Goal: Information Seeking & Learning: Check status

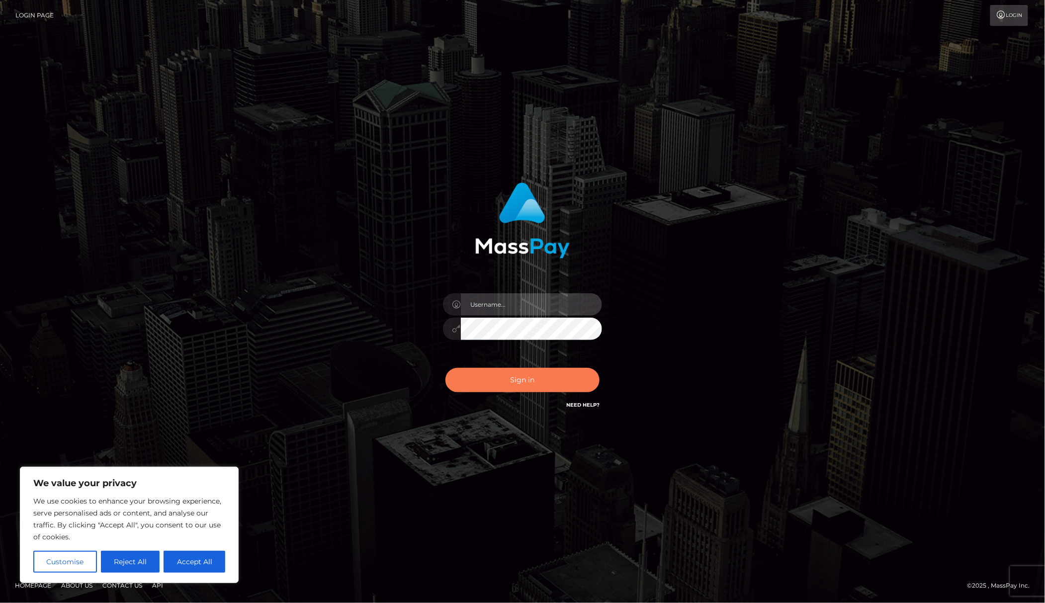
type input "Gaizelle"
click at [492, 386] on button "Sign in" at bounding box center [522, 380] width 154 height 24
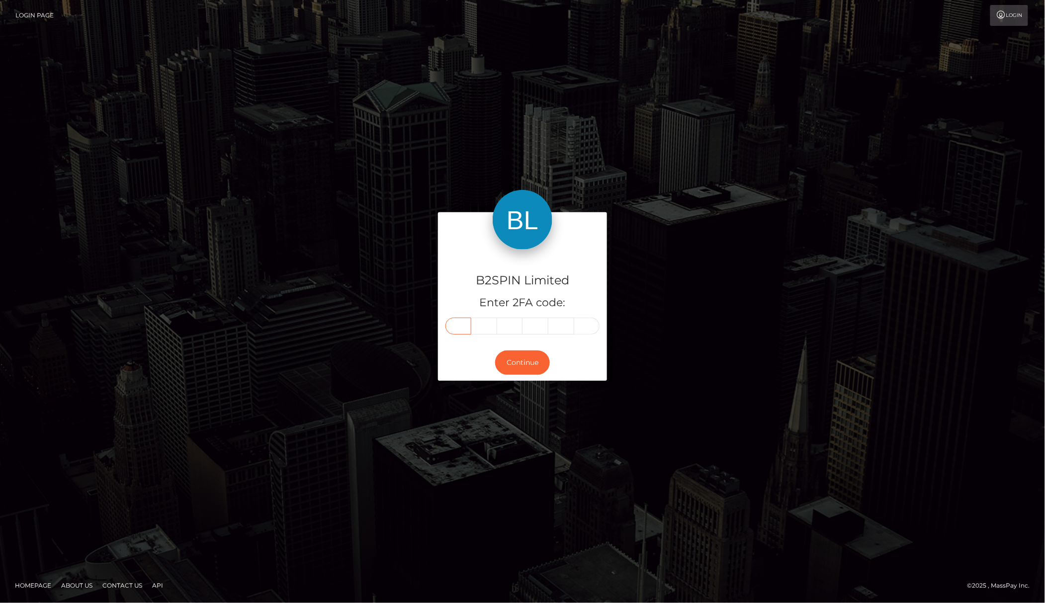
click at [452, 320] on input "text" at bounding box center [458, 326] width 26 height 17
type input "7"
type input "0"
type input "9"
type input "1"
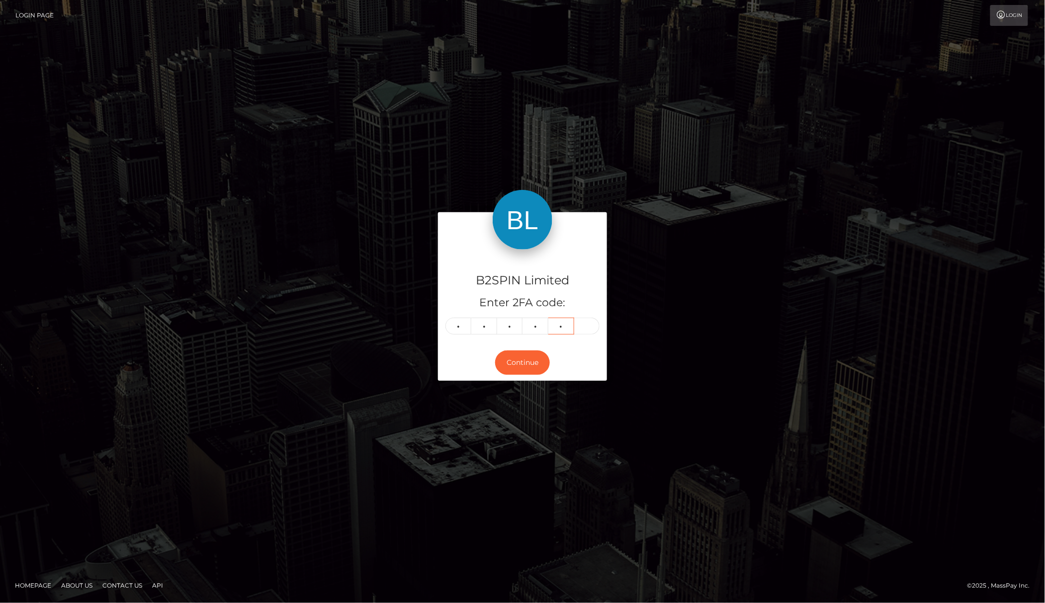
type input "8"
type input "5"
click at [528, 362] on button "Continue" at bounding box center [522, 362] width 55 height 24
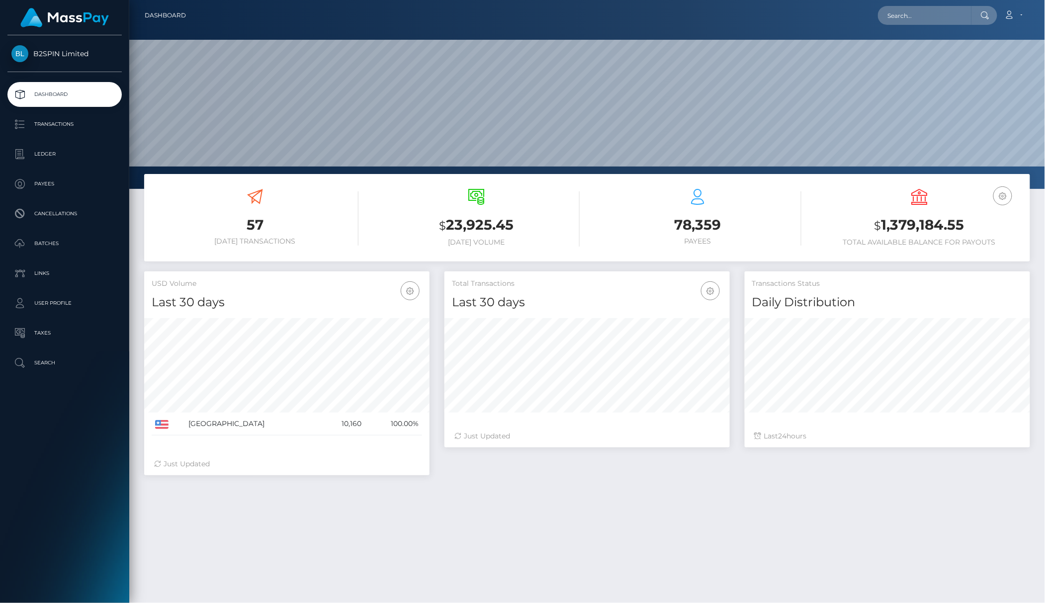
scroll to position [176, 285]
click at [293, 509] on div "57 Today Transactions $ 23,925.45 Today Volume $" at bounding box center [586, 445] width 915 height 542
click at [951, 23] on input "text" at bounding box center [924, 15] width 93 height 19
paste input "3353012"
click at [884, 13] on input "3353012" at bounding box center [924, 15] width 93 height 19
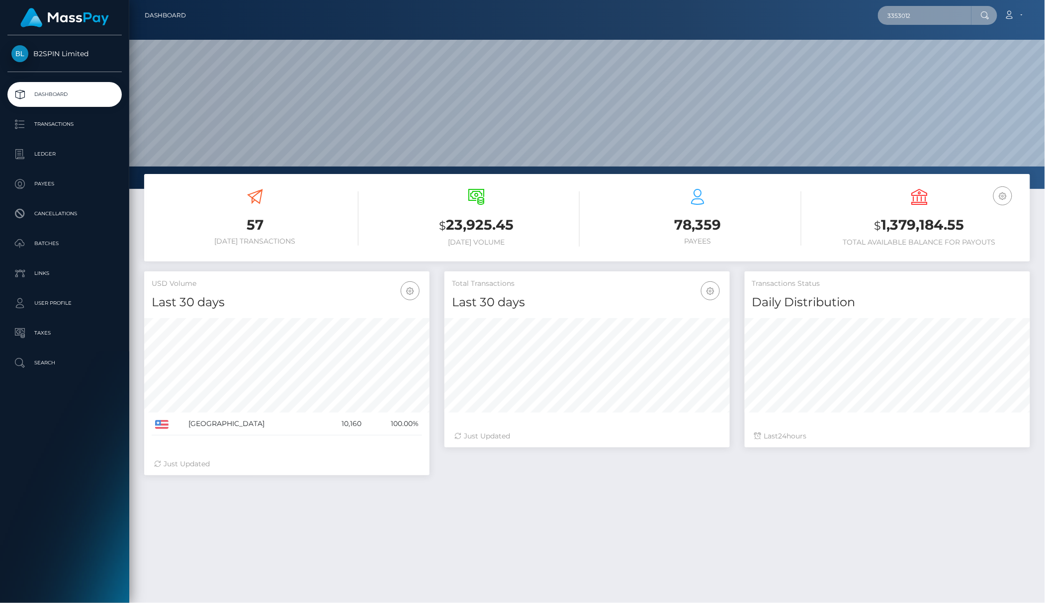
click at [884, 13] on input "3353012" at bounding box center [924, 15] width 93 height 19
paste input "f957f685-b6d2-47c9-8d43-880abc52cd75"
click at [923, 16] on input "f957f685-b6d2-47c9-8d43-880abc52cd75" at bounding box center [924, 15] width 93 height 19
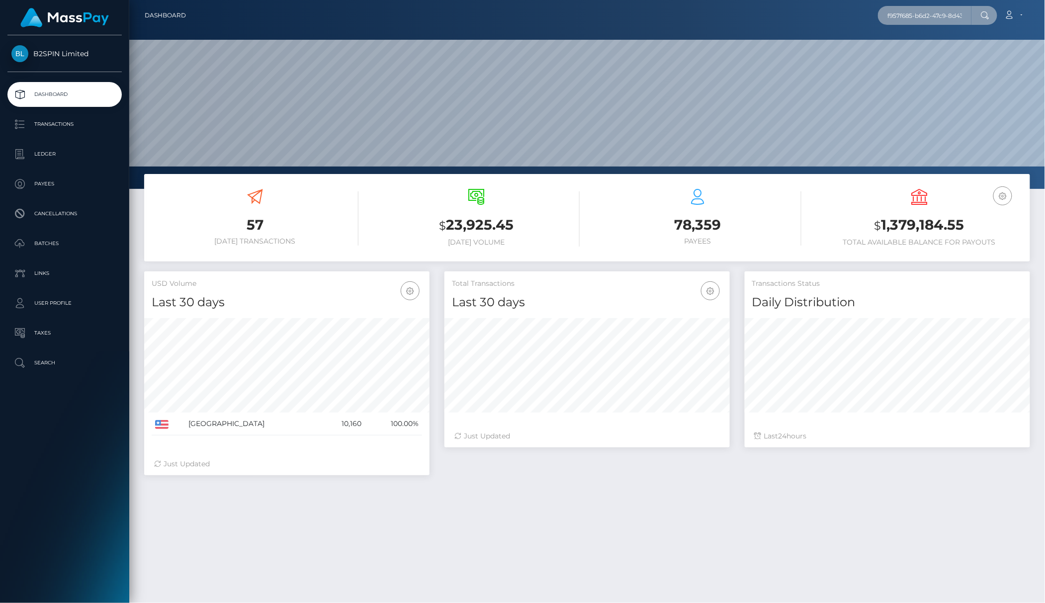
paste input "205092476"
type input "2050924765"
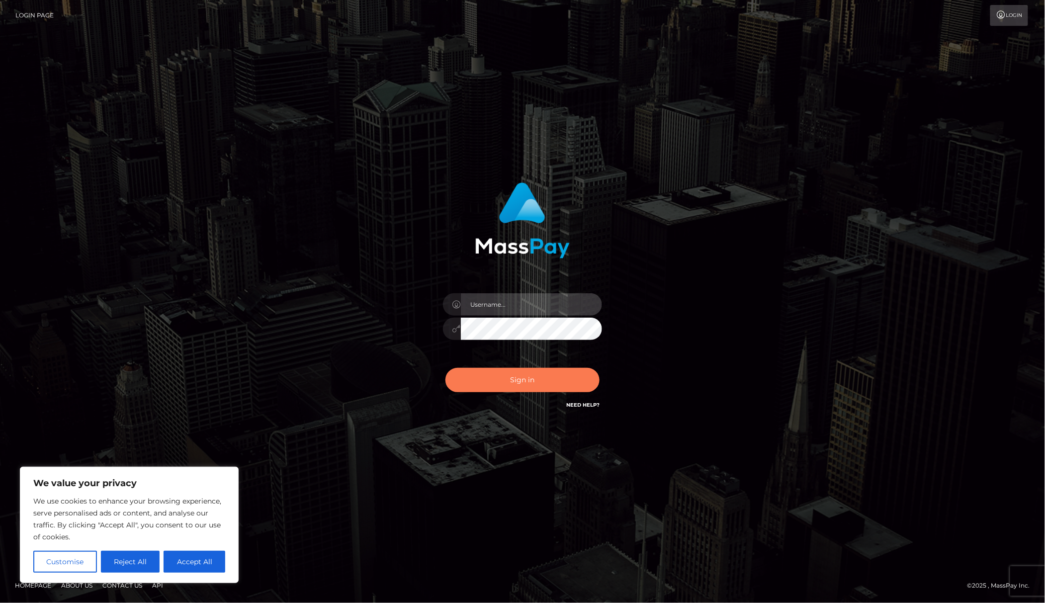
type input "Gaizelle"
click at [499, 377] on button "Sign in" at bounding box center [522, 380] width 154 height 24
type input "Gaizelle"
click at [501, 371] on button "Sign in" at bounding box center [522, 380] width 154 height 24
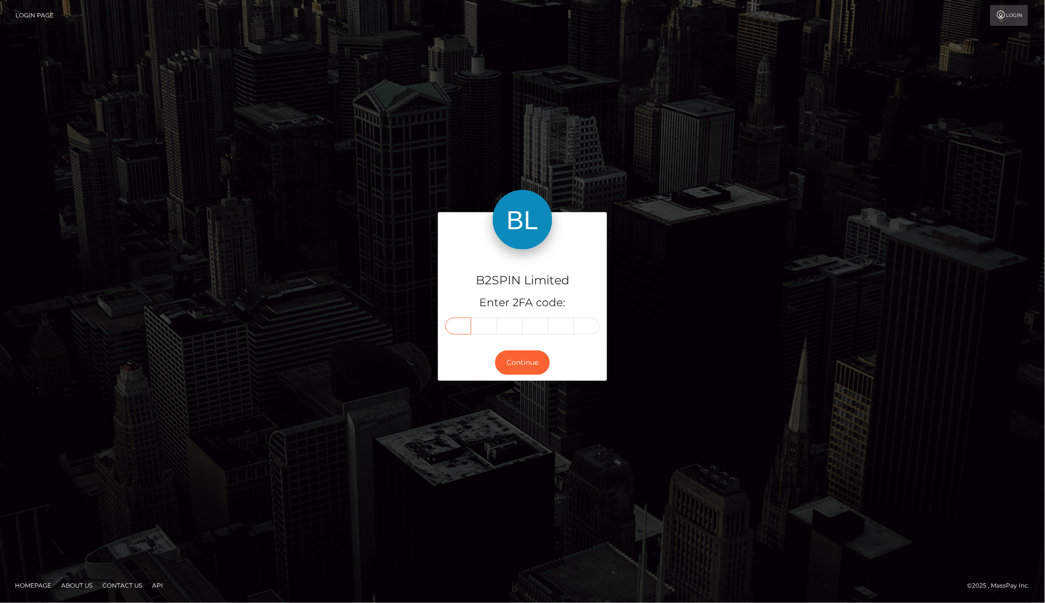
click at [462, 328] on input "text" at bounding box center [458, 326] width 26 height 17
type input "0"
type input "4"
type input "0"
type input "6"
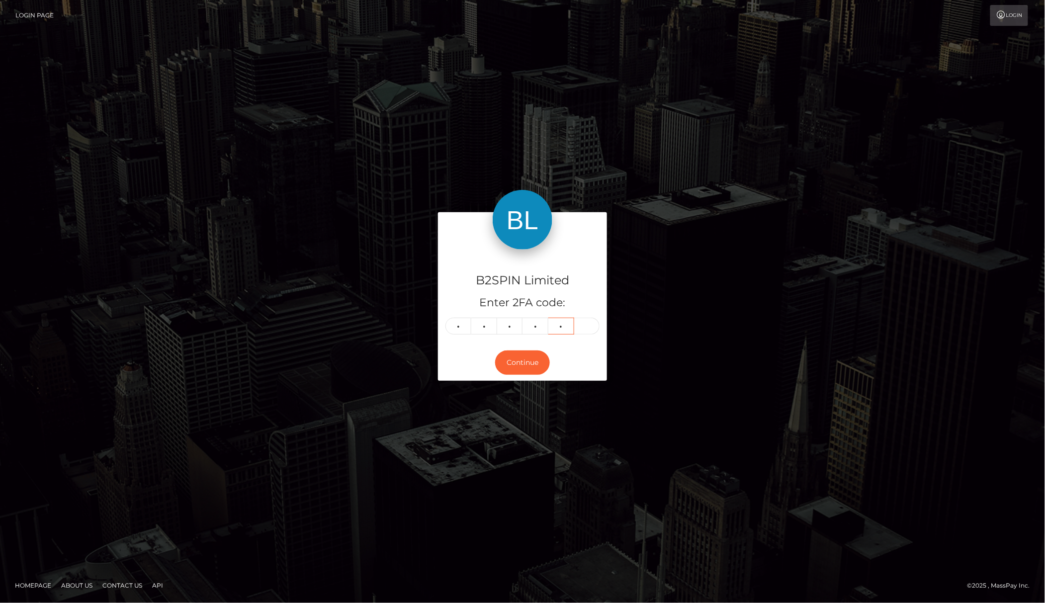
type input "2"
type input "7"
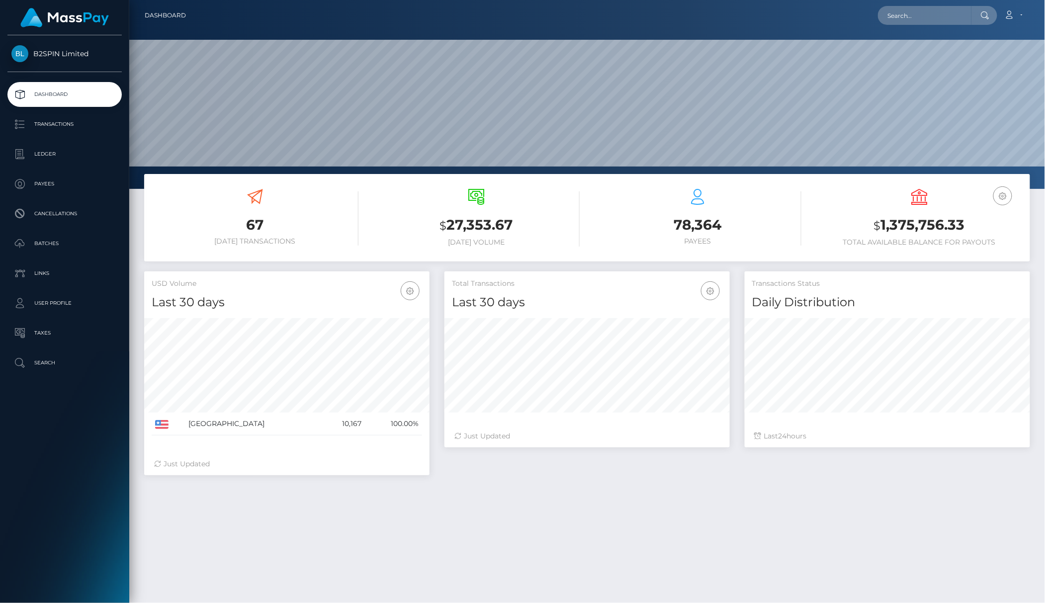
scroll to position [176, 285]
click at [934, 14] on input "text" at bounding box center [924, 15] width 93 height 19
paste input "f957f685-b6d2-47c9-8d43-880abc52cd75"
click at [901, 16] on input "f957f685-b6d2-47c9-8d43-880abc52cd75" at bounding box center [924, 15] width 93 height 19
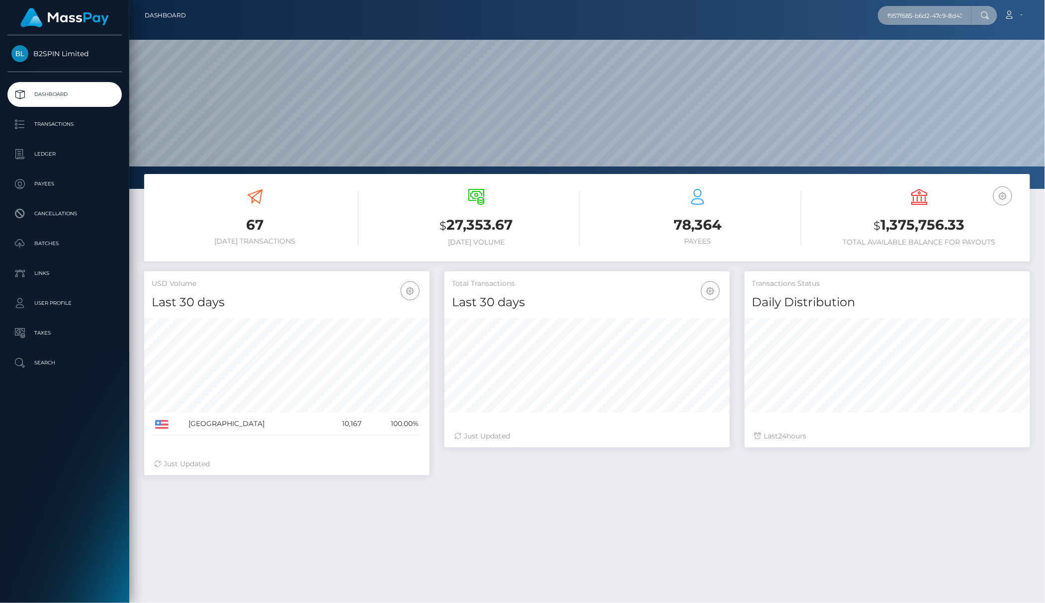
click at [933, 16] on input "f957f685-b6d2-47c9-8d43-880abc52cd75" at bounding box center [924, 15] width 93 height 19
click at [941, 16] on input "f957f685-b6d2-47c9-8d43-880abc52cd75" at bounding box center [924, 15] width 93 height 19
paste input "5e4172c2-f514-4a02-93fd-d92c5a6068a0"
click at [903, 11] on input "5e4172c2-f514-4a02-93fd-d92c5a6068a0" at bounding box center [924, 15] width 93 height 19
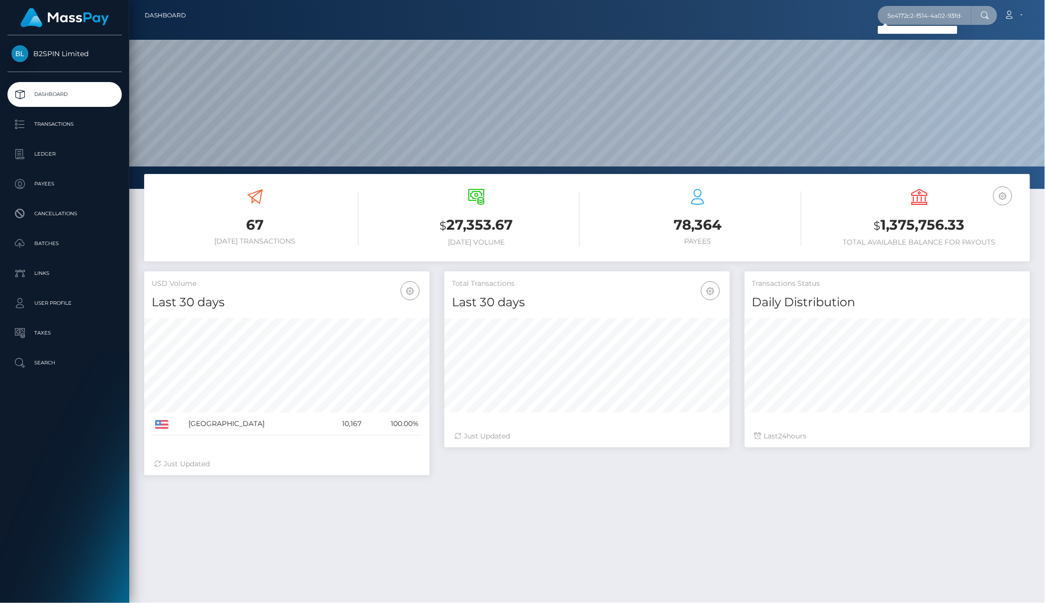
click at [903, 11] on input "5e4172c2-f514-4a02-93fd-d92c5a6068a0" at bounding box center [924, 15] width 93 height 19
paste input "e51fc090-d99d-453a-bcb5-b7683c62aac9"
click at [916, 12] on input "e51fc090-d99d-453a-bcb5-b7683c62aac9" at bounding box center [924, 15] width 93 height 19
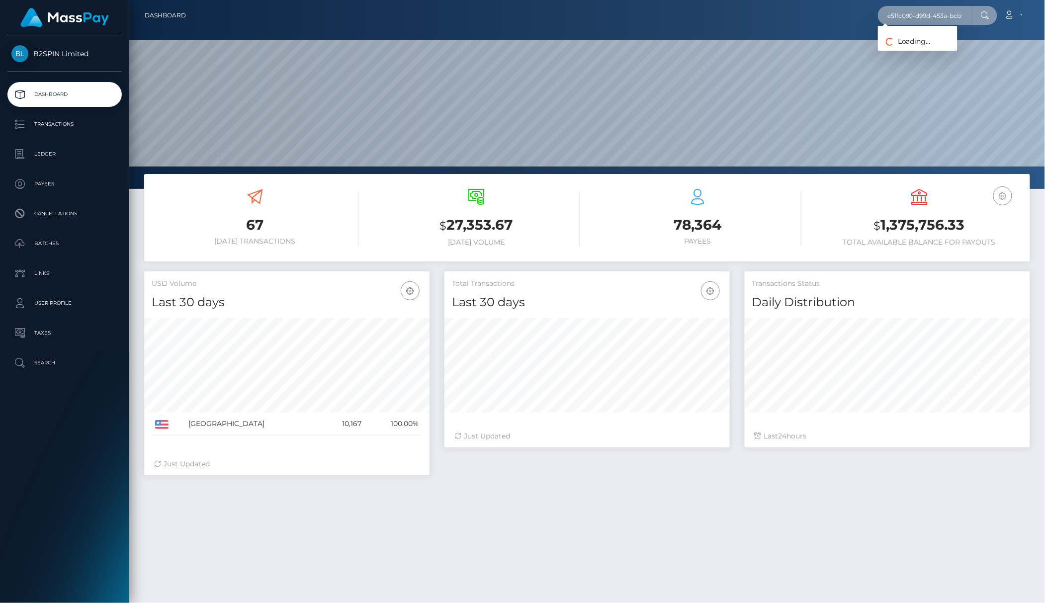
paste input "2050924765"
click at [903, 20] on input "2050924765" at bounding box center [924, 15] width 93 height 19
paste input "6410422"
type input "2056410422"
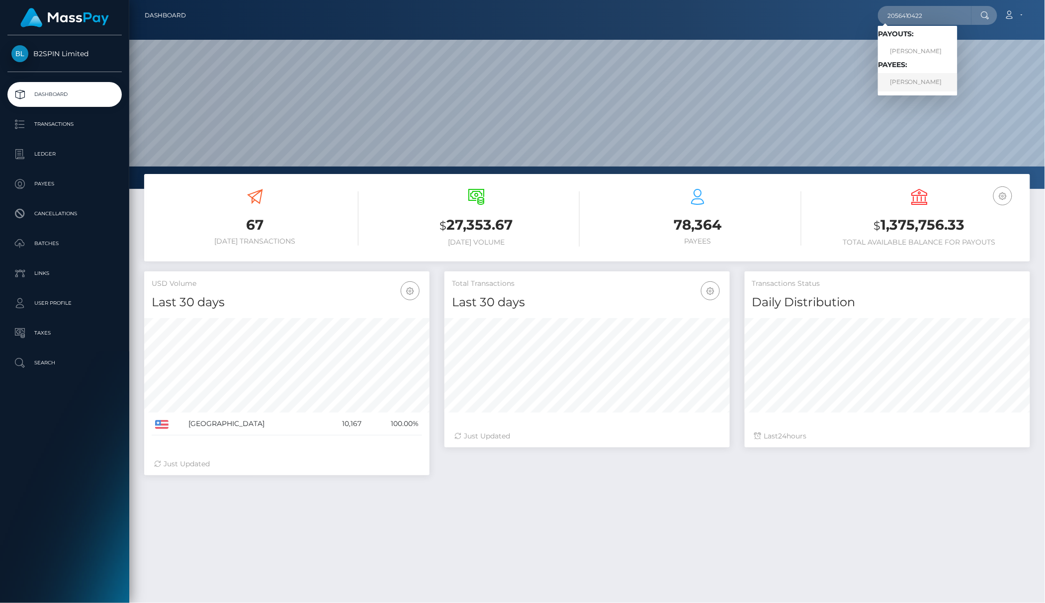
click at [915, 76] on link "MAUREEN HALSEY" at bounding box center [918, 82] width 80 height 18
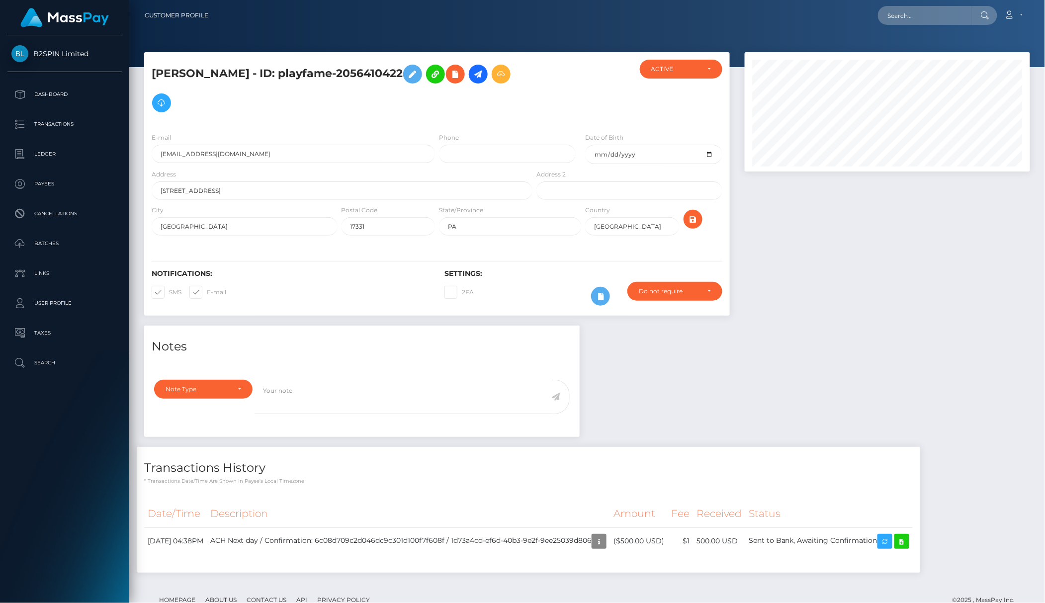
scroll to position [119, 285]
click at [435, 386] on textarea at bounding box center [403, 397] width 298 height 34
click at [807, 13] on div "Loading... Loading... Account Edit Profile Logout" at bounding box center [622, 15] width 813 height 21
click at [921, 18] on input "text" at bounding box center [924, 15] width 93 height 19
paste input "2050924765"
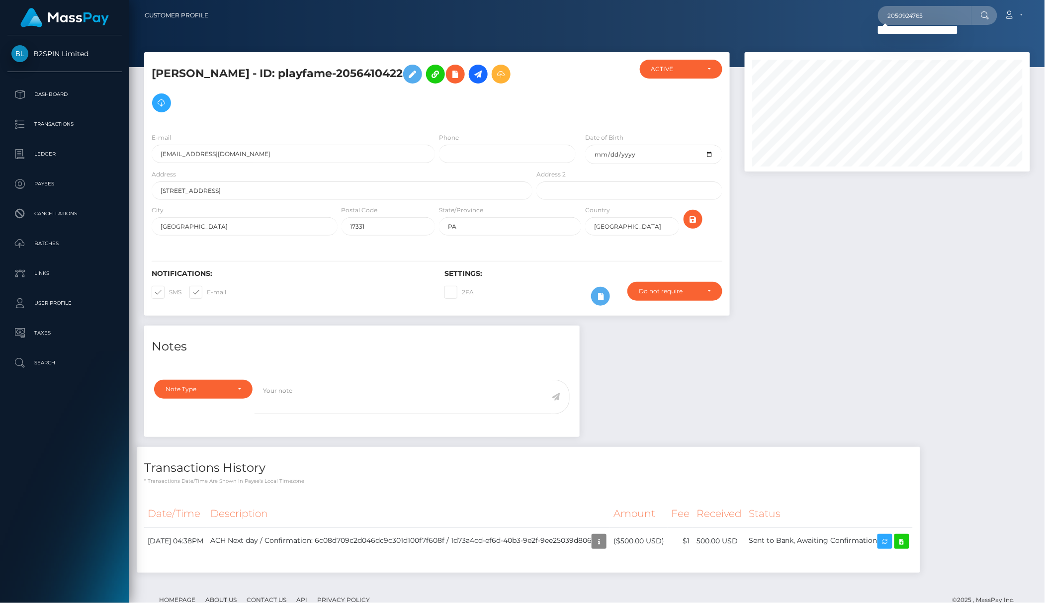
click at [846, 3] on nav "Customer Profile 2050924765 Loading... Loading... Account" at bounding box center [586, 15] width 915 height 31
click at [912, 10] on input "2050924765" at bounding box center [924, 15] width 93 height 19
paste input "1424432080"
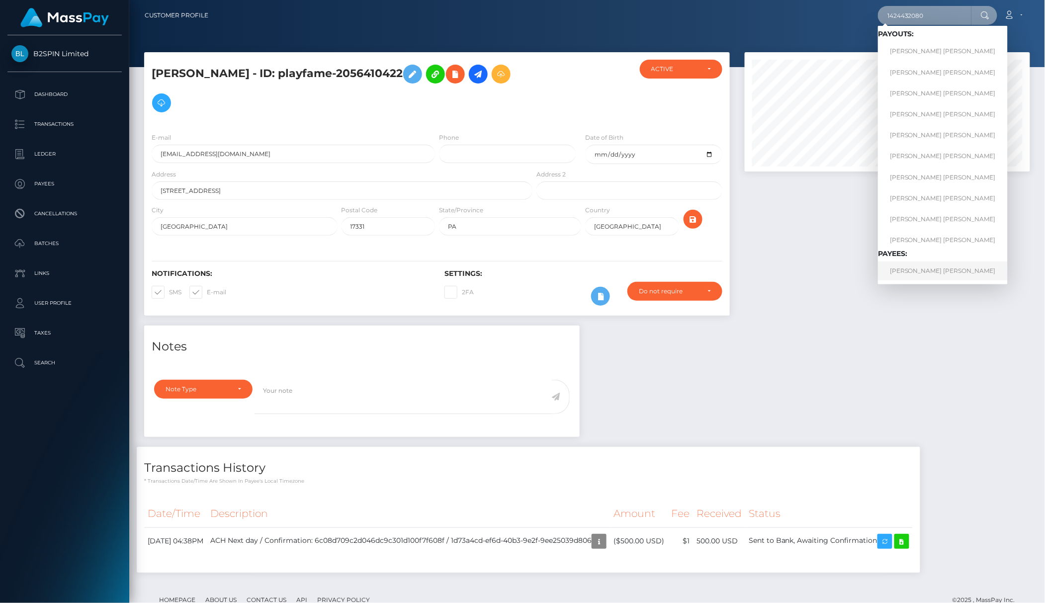
type input "1424432080"
click at [906, 271] on link "JEFFREY SCOTT PALMER" at bounding box center [943, 270] width 130 height 18
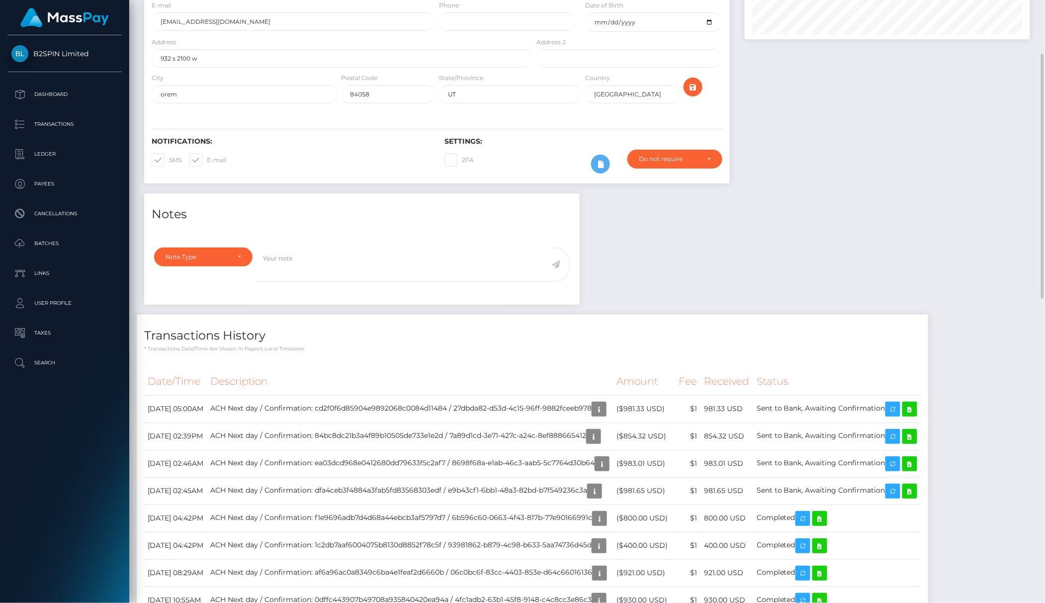
scroll to position [199, 0]
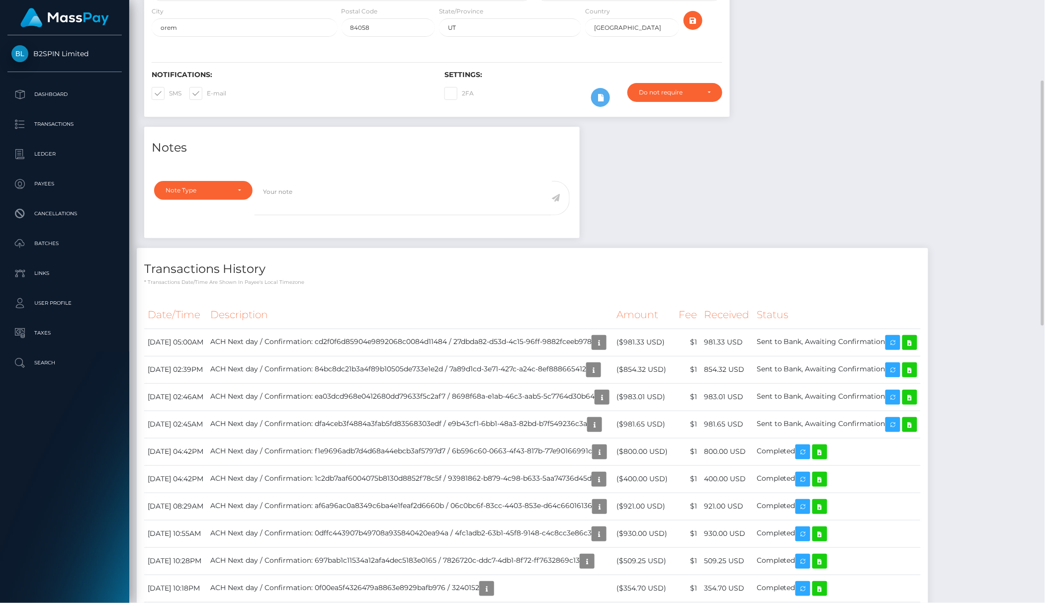
click at [487, 275] on h4 "Transactions History" at bounding box center [532, 268] width 776 height 17
click at [432, 267] on h4 "Transactions History" at bounding box center [532, 268] width 776 height 17
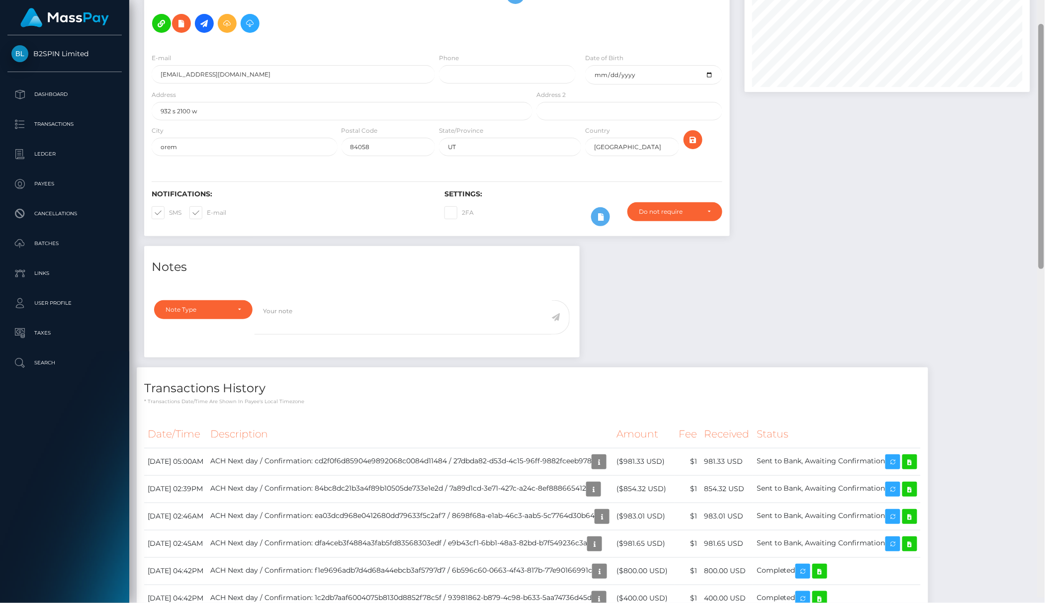
scroll to position [0, 0]
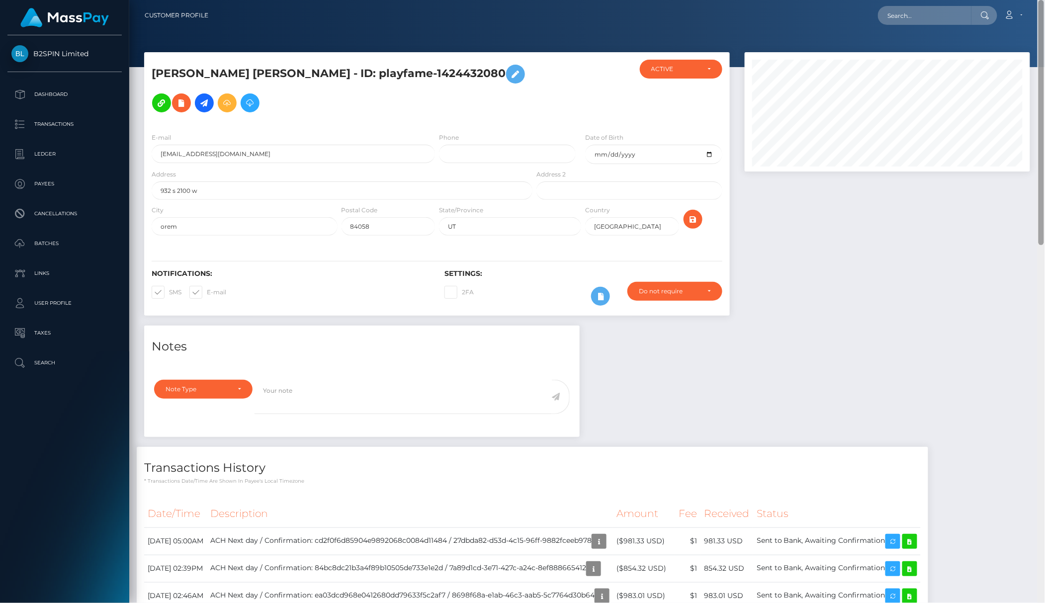
drag, startPoint x: 1043, startPoint y: 139, endPoint x: 1043, endPoint y: 0, distance: 139.1
click at [1043, 0] on div "Customer Profile Loading... Loading..." at bounding box center [586, 301] width 915 height 603
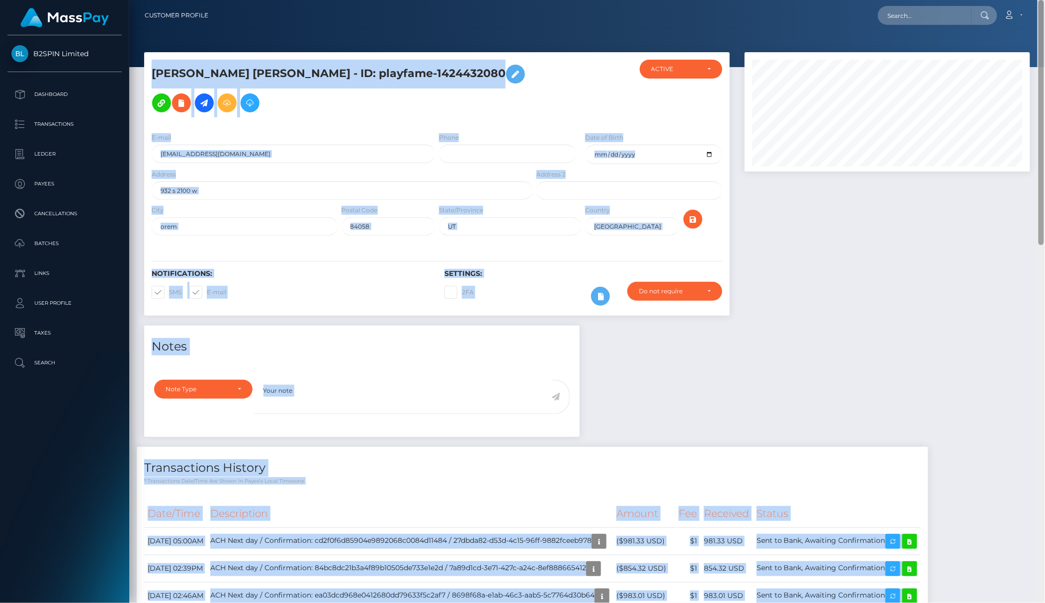
drag, startPoint x: 1043, startPoint y: 0, endPoint x: 1037, endPoint y: 86, distance: 86.2
click at [1037, 86] on div "Customer Profile Loading... Loading..." at bounding box center [586, 301] width 915 height 603
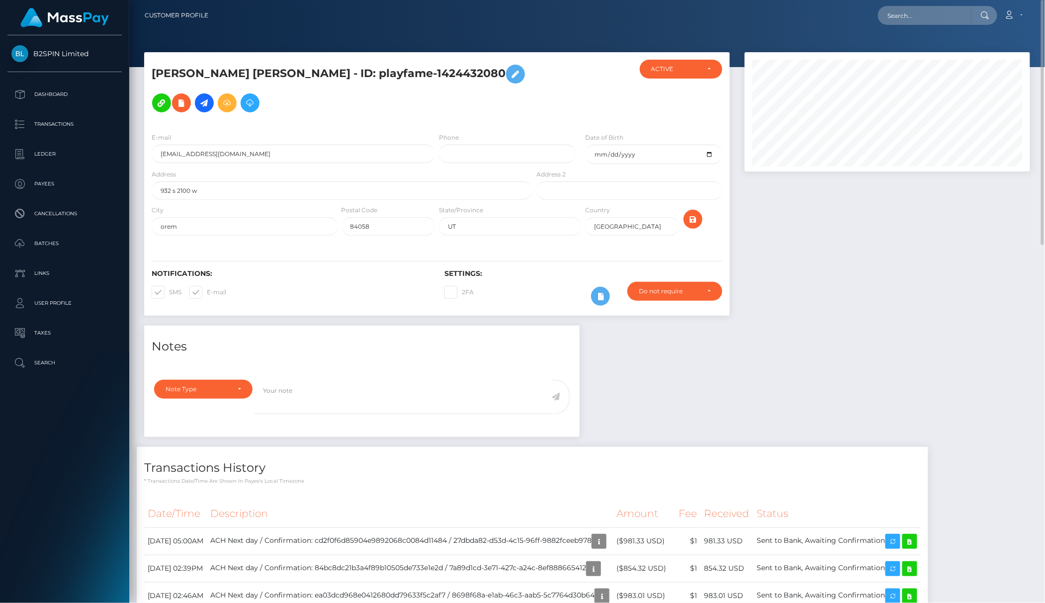
scroll to position [66, 0]
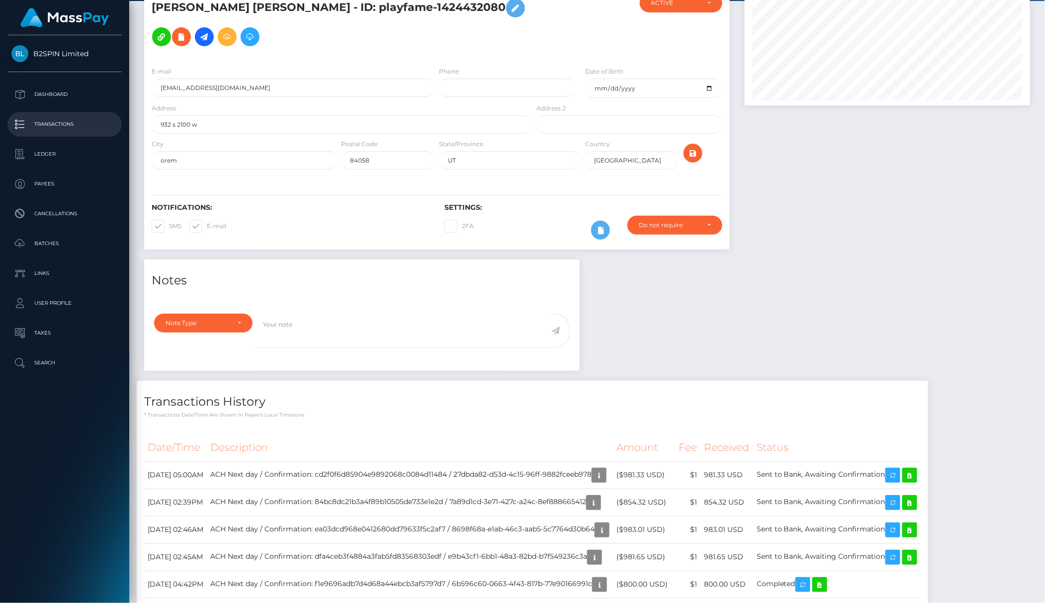
click at [71, 131] on p "Transactions" at bounding box center [64, 124] width 106 height 15
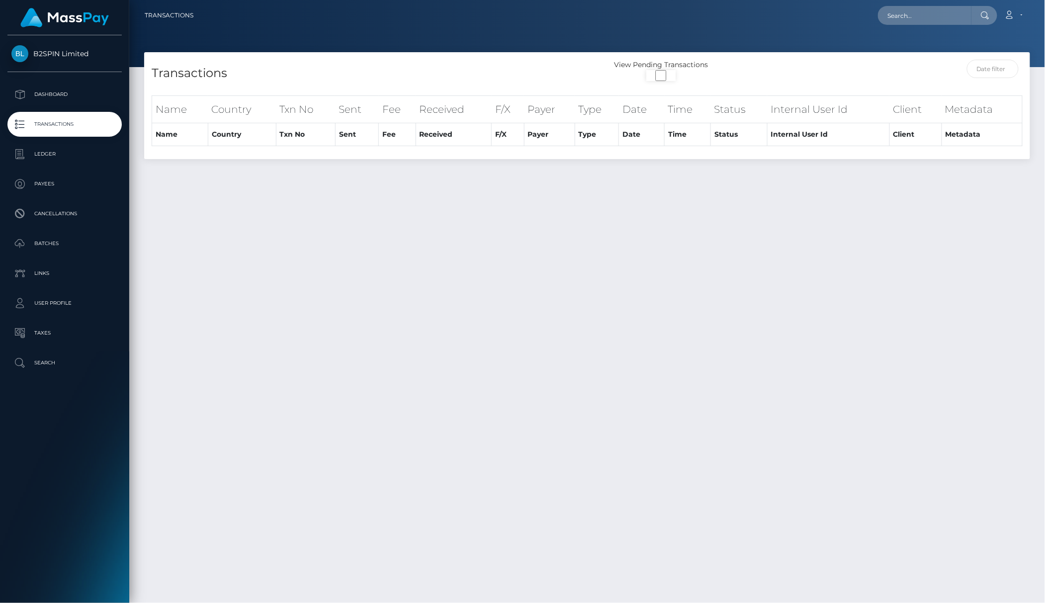
click at [542, 271] on div "Transactions View Pending Transactions Name Country Txn No Sent Fee" at bounding box center [586, 323] width 915 height 542
click at [497, 332] on div "Transactions View Pending Transactions Name Country Txn No Sent Fee" at bounding box center [586, 323] width 915 height 542
click at [72, 22] on img at bounding box center [64, 17] width 88 height 19
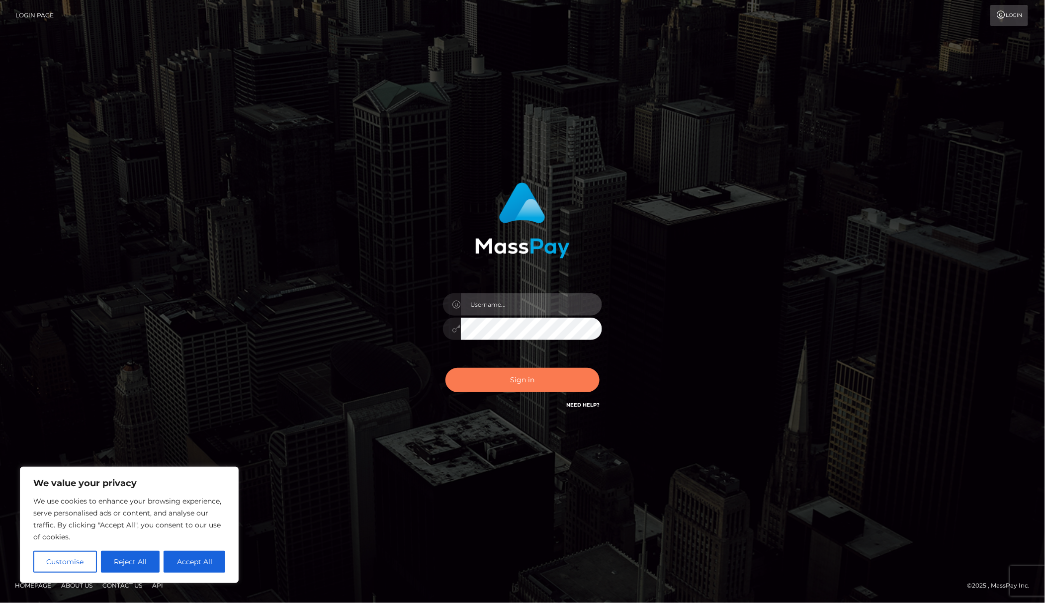
type input "Gaizelle"
click at [549, 386] on button "Sign in" at bounding box center [522, 380] width 154 height 24
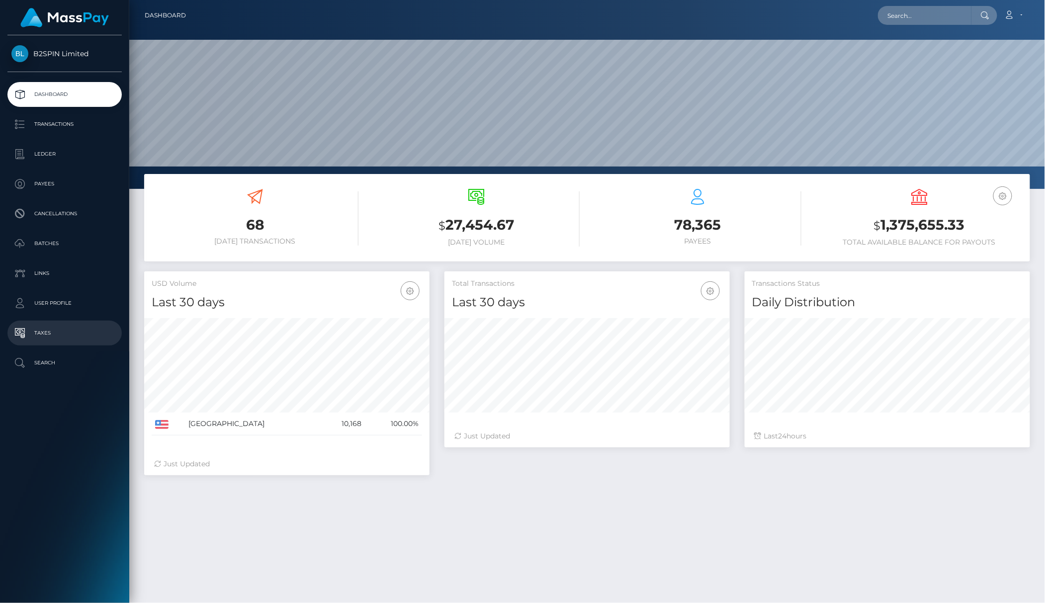
scroll to position [176, 285]
click at [910, 15] on input "text" at bounding box center [924, 15] width 93 height 19
paste input "f957f685-b6d2-47c9-8d43-880abc52cd75"
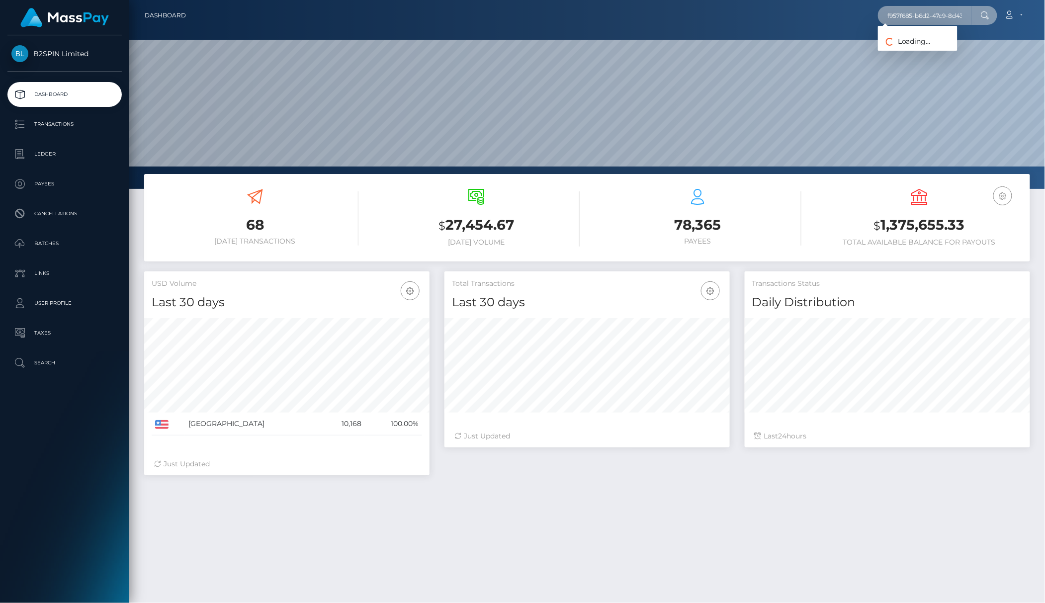
scroll to position [0, 46]
type input "f957f685-b6d2-47c9-8d43-880abc52cd75"
click at [920, 56] on link "CHRISTINA SOPHIA MCCAW" at bounding box center [918, 51] width 80 height 18
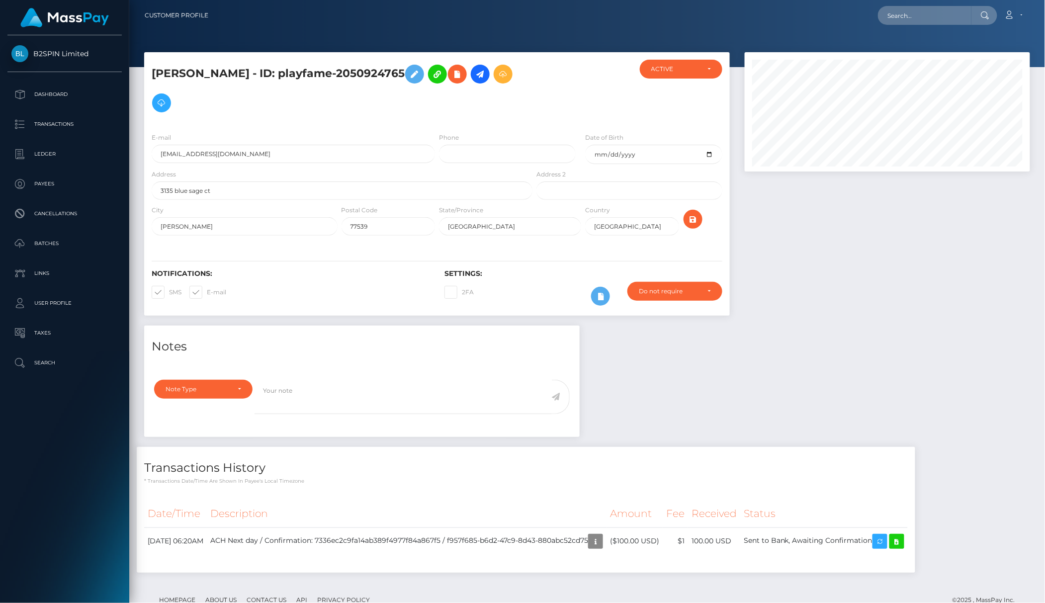
scroll to position [119, 285]
click at [780, 347] on div "Notes Note Type Compliance Clear Compliance General Note Type" at bounding box center [587, 453] width 900 height 257
click at [658, 417] on div "Notes Note Type Compliance Clear Compliance General Note Type" at bounding box center [587, 453] width 900 height 257
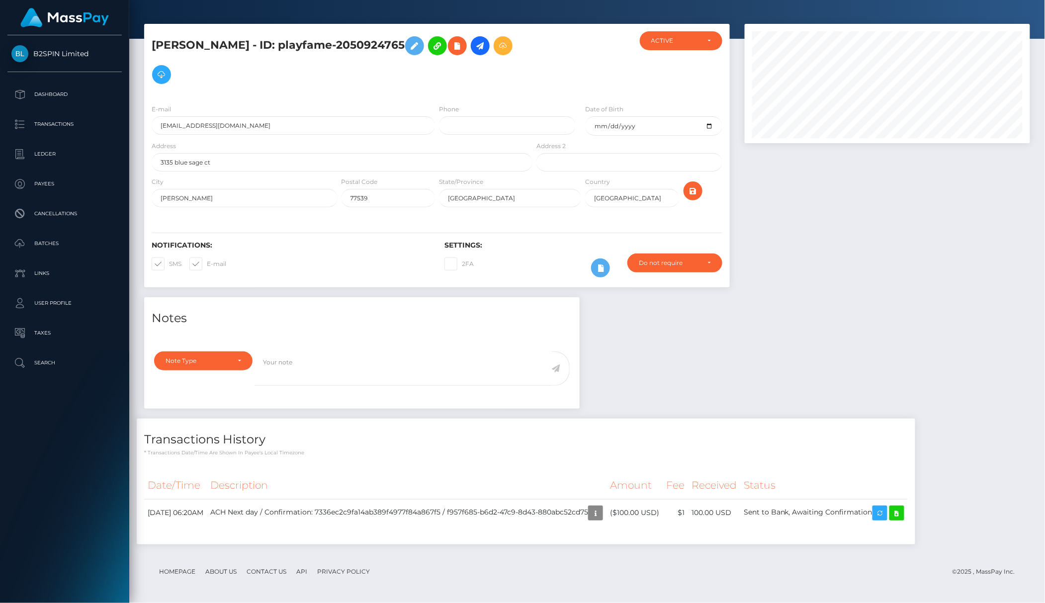
click at [90, 531] on div "B2SPIN Limited Dashboard Transactions Ledger Payees Cancellations Batches" at bounding box center [64, 317] width 129 height 565
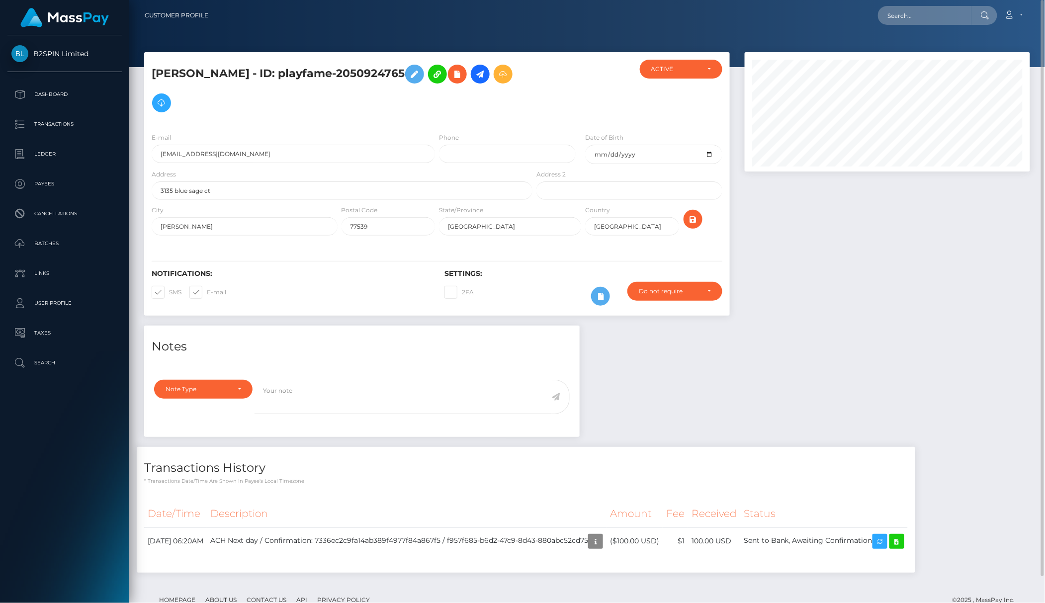
click at [930, 3] on nav "Customer Profile Loading... Loading... Account" at bounding box center [586, 15] width 915 height 31
click at [925, 5] on div "Loading... Loading... Account Edit Profile Logout" at bounding box center [622, 15] width 813 height 21
click at [920, 17] on input "text" at bounding box center [924, 15] width 93 height 19
paste input "5e4172c2-f514-4a02-93fd-d92c5a6068a0"
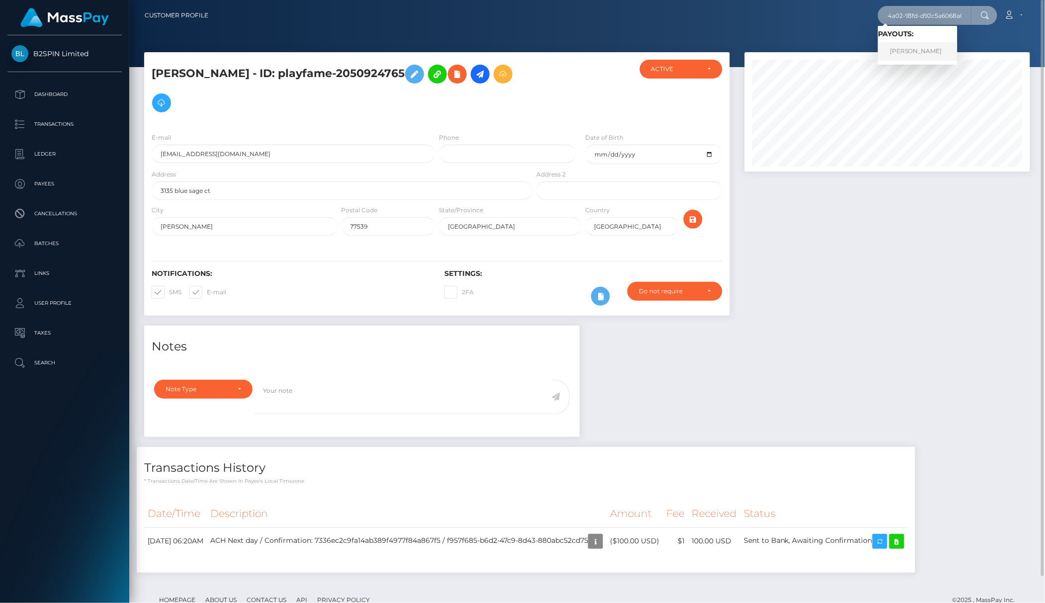
type input "5e4172c2-f514-4a02-93fd-d92c5a6068a0"
click at [911, 45] on link "MAUREEN HALSEY" at bounding box center [918, 51] width 80 height 18
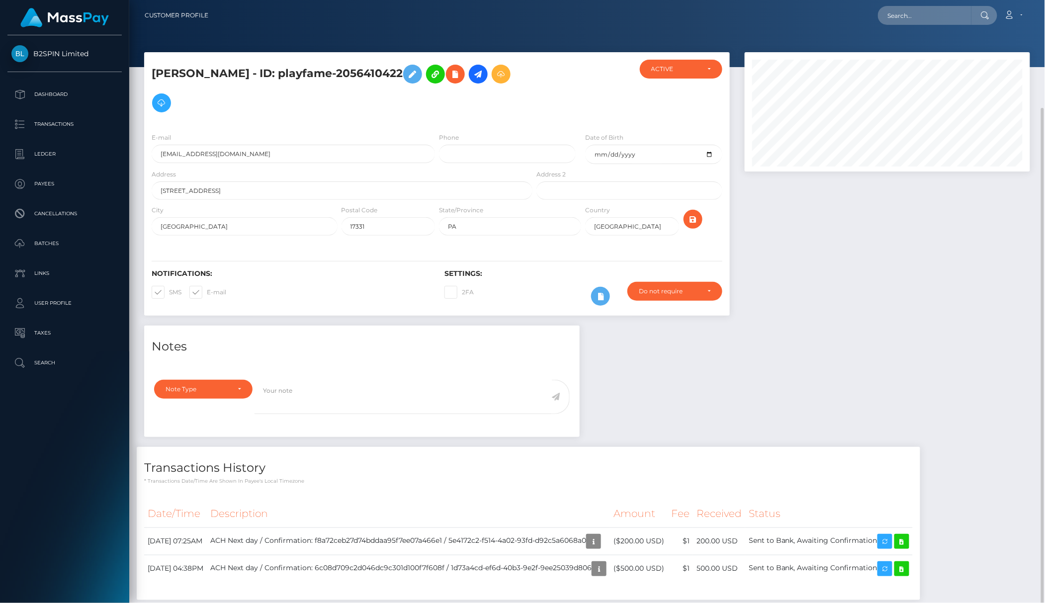
scroll to position [119, 285]
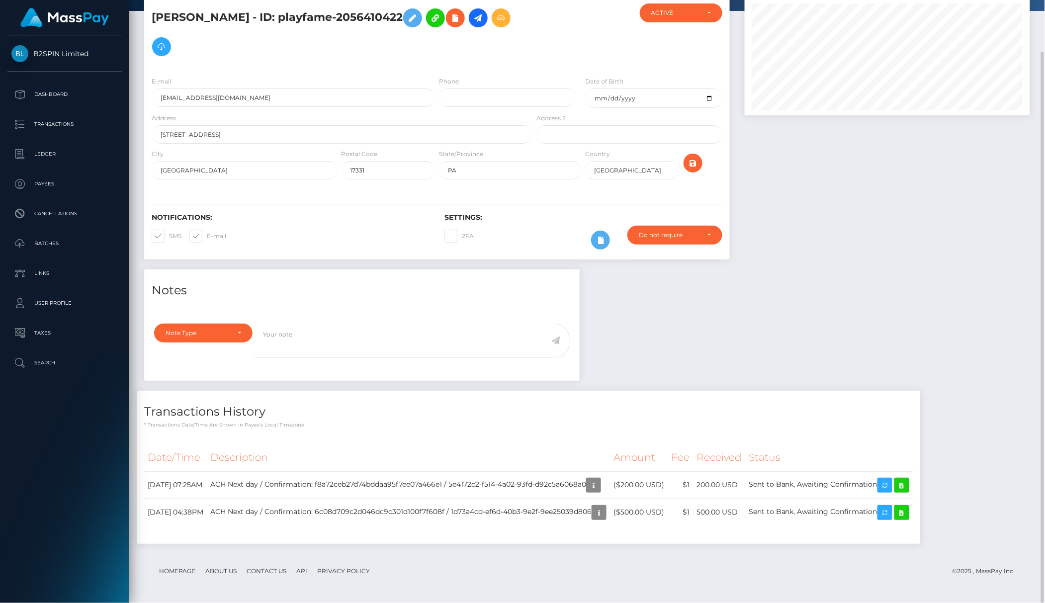
drag, startPoint x: 960, startPoint y: 202, endPoint x: 974, endPoint y: 204, distance: 14.1
click at [960, 202] on div at bounding box center [887, 132] width 300 height 273
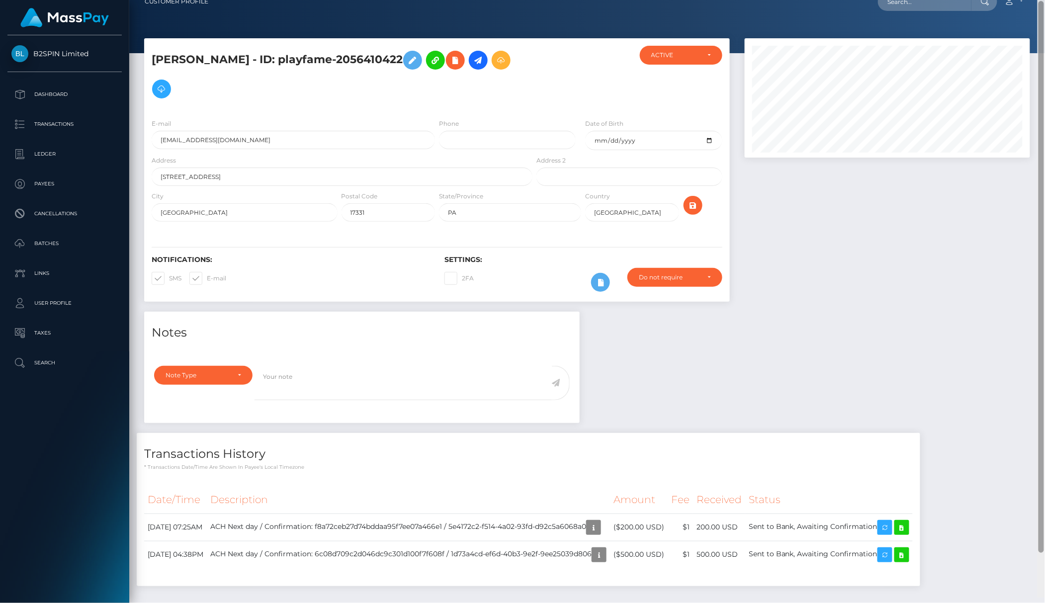
scroll to position [0, 0]
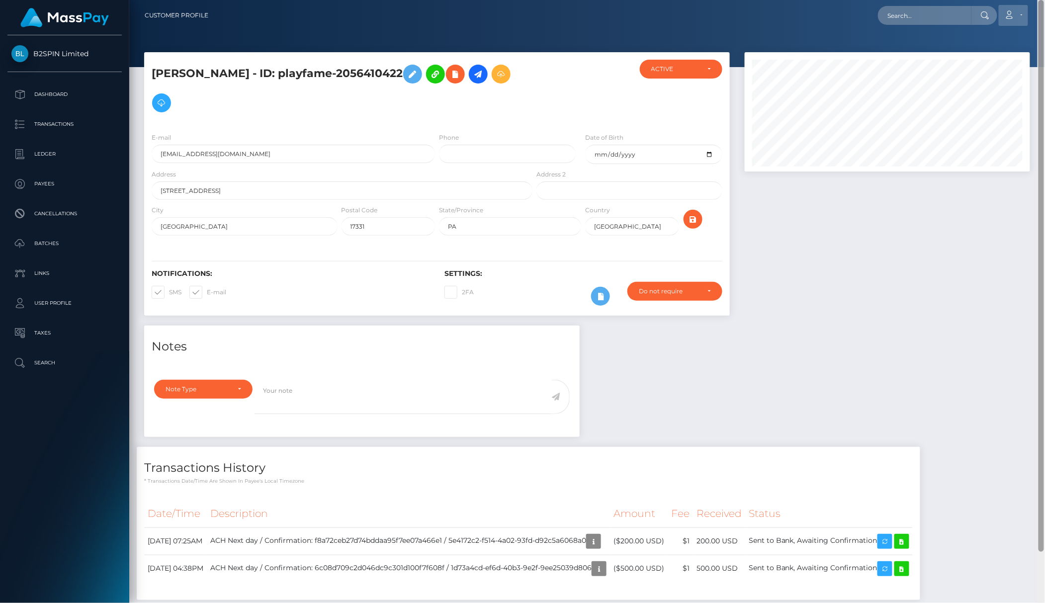
drag, startPoint x: 1044, startPoint y: 160, endPoint x: 1026, endPoint y: 20, distance: 140.3
click at [1042, 24] on div "Customer Profile Loading... Loading..." at bounding box center [586, 301] width 915 height 603
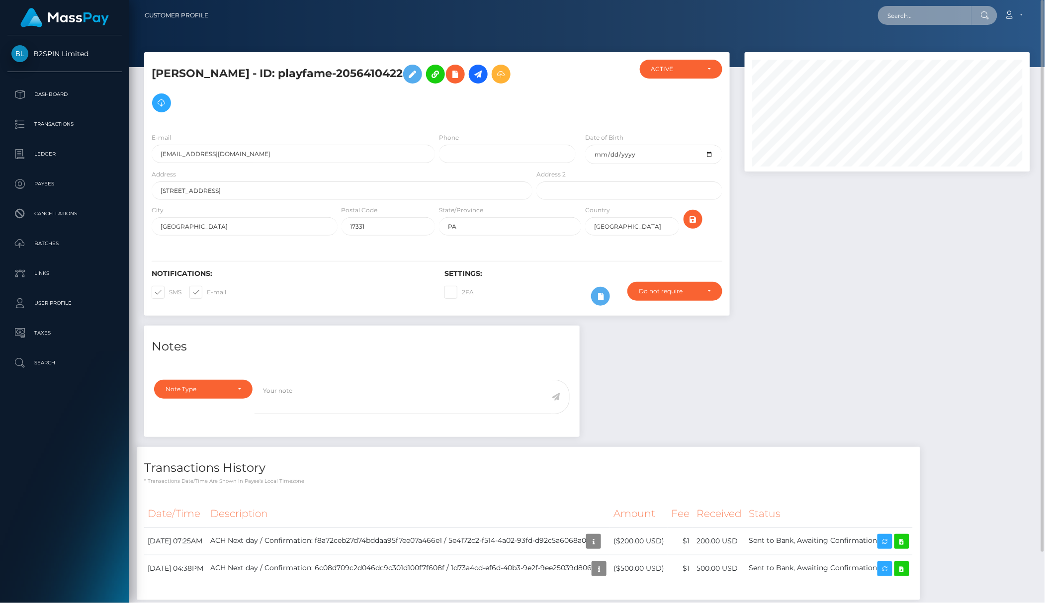
click at [926, 14] on input "text" at bounding box center [924, 15] width 93 height 19
paste input "e51fc090-d99d-453a-bcb5-b7683c62aac9"
type input "e51fc090-d99d-453a-bcb5-b7683c62aac9"
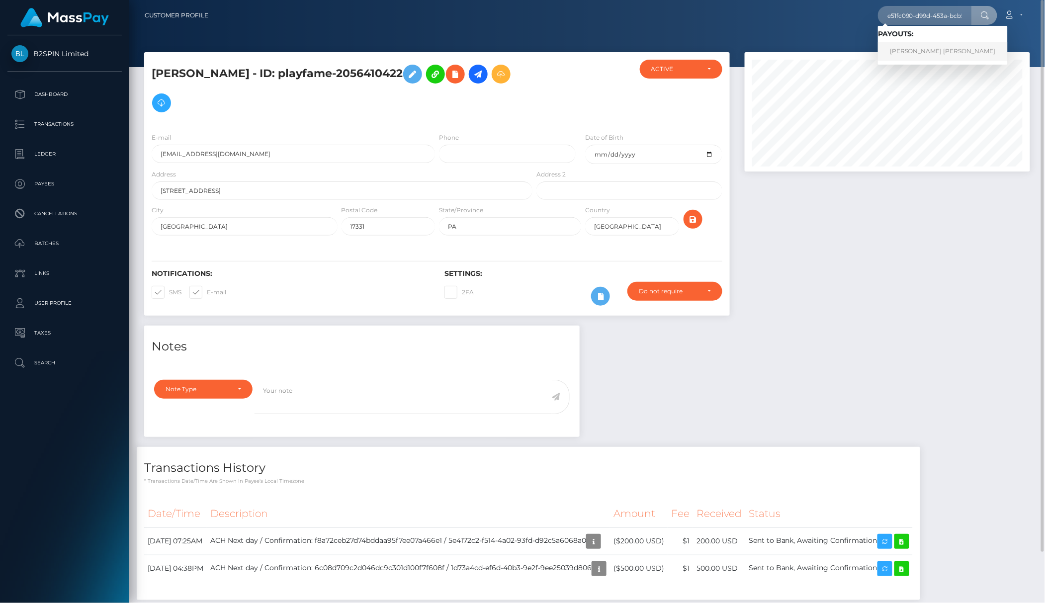
click at [907, 52] on link "JEFFREY SCOTT PALMER" at bounding box center [943, 51] width 130 height 18
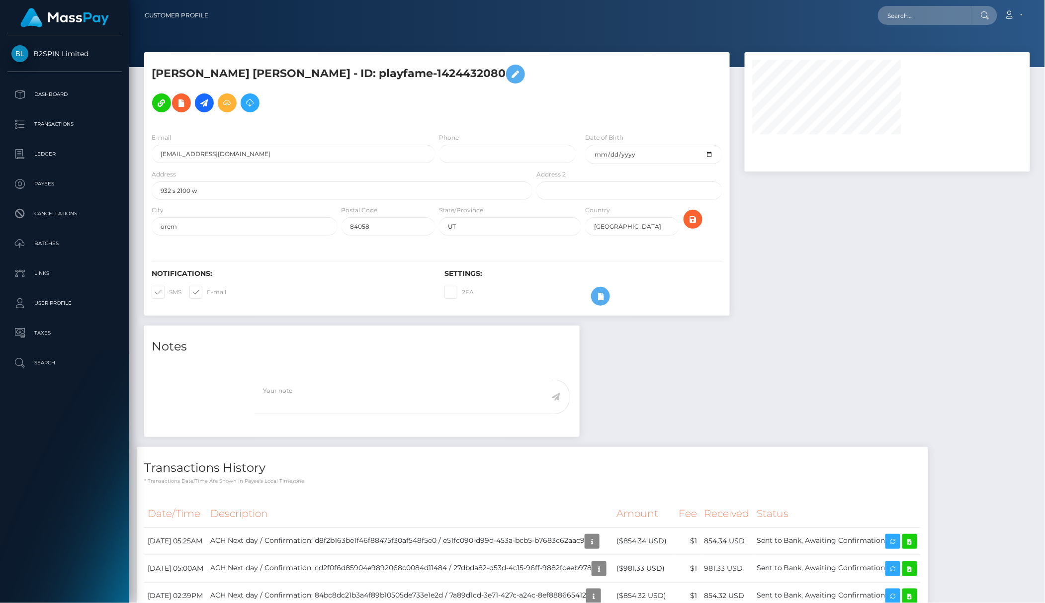
click at [807, 294] on div at bounding box center [887, 188] width 300 height 273
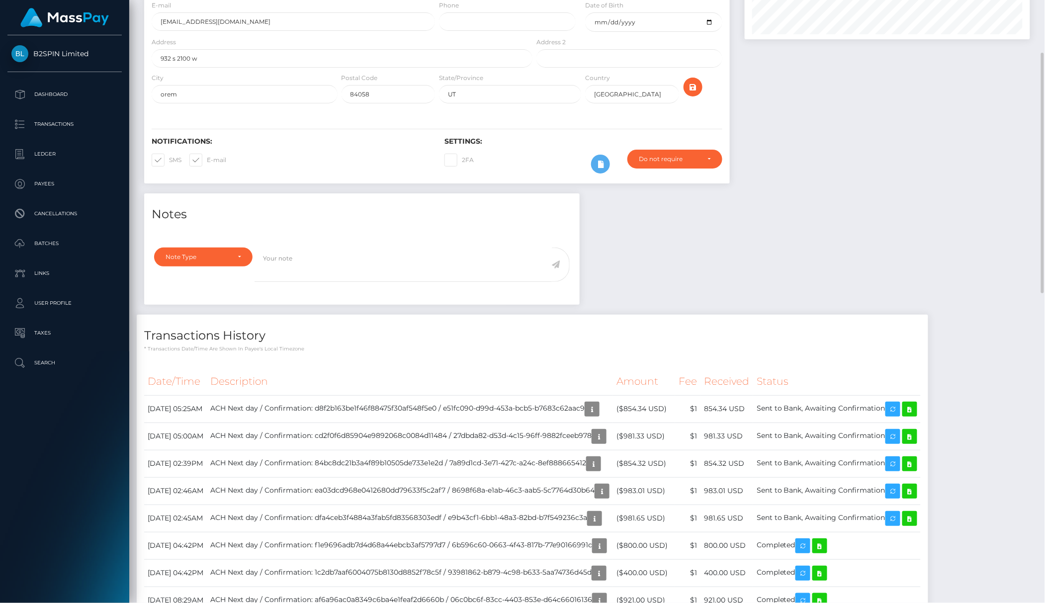
scroll to position [132, 0]
